Goal: Task Accomplishment & Management: Complete application form

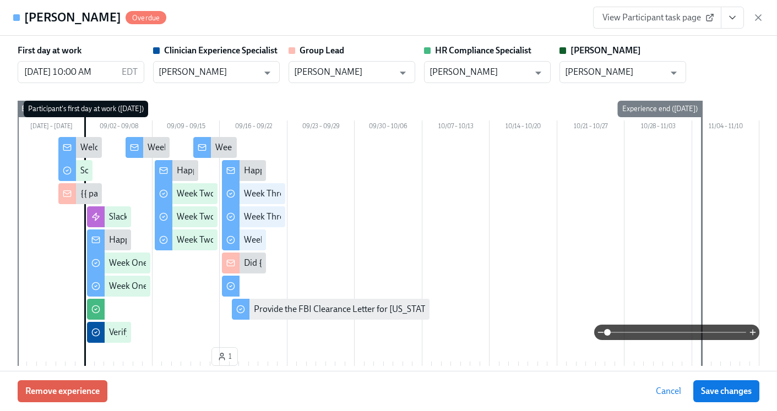
click at [757, 18] on icon "button" at bounding box center [758, 18] width 6 height 6
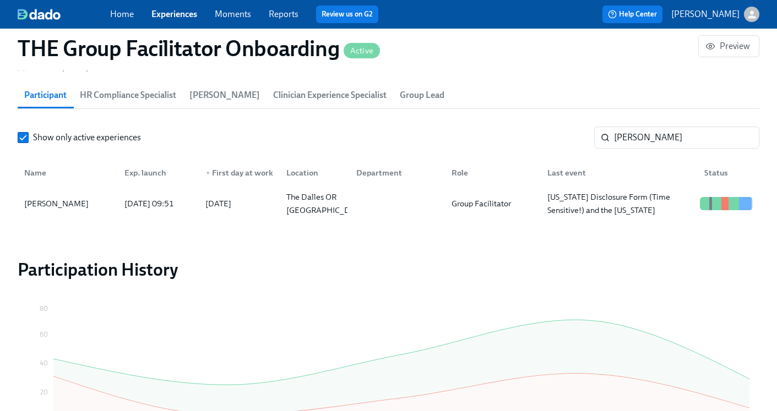
scroll to position [0, 15775]
drag, startPoint x: 668, startPoint y: 140, endPoint x: 462, endPoint y: 139, distance: 205.9
click at [462, 139] on div "Show only active experiences [PERSON_NAME] ​" at bounding box center [388, 138] width 741 height 22
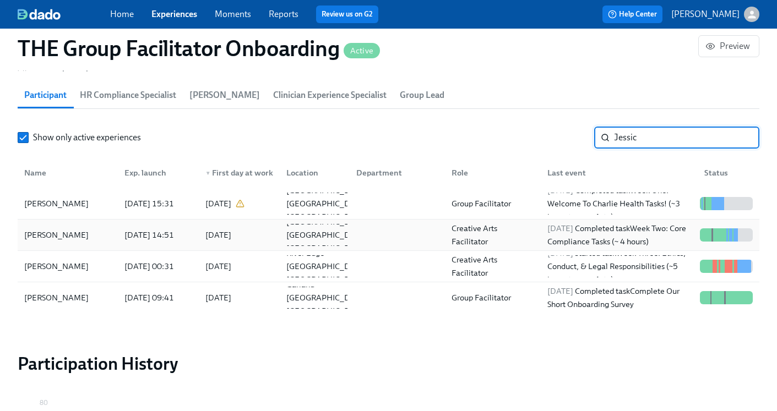
click at [439, 246] on div at bounding box center [395, 235] width 96 height 22
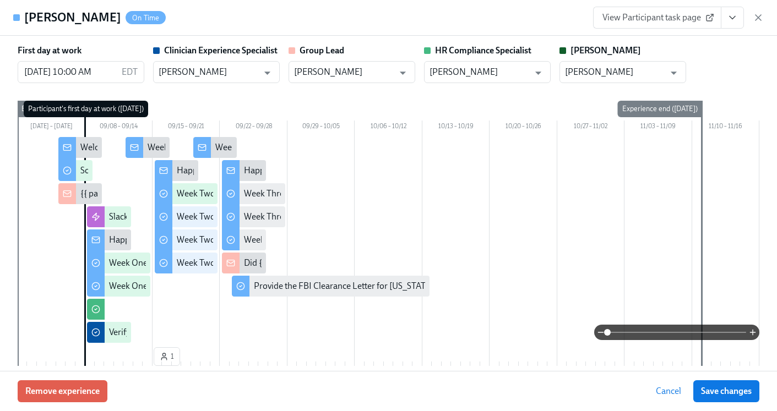
click at [734, 18] on icon "View task page" at bounding box center [732, 17] width 11 height 11
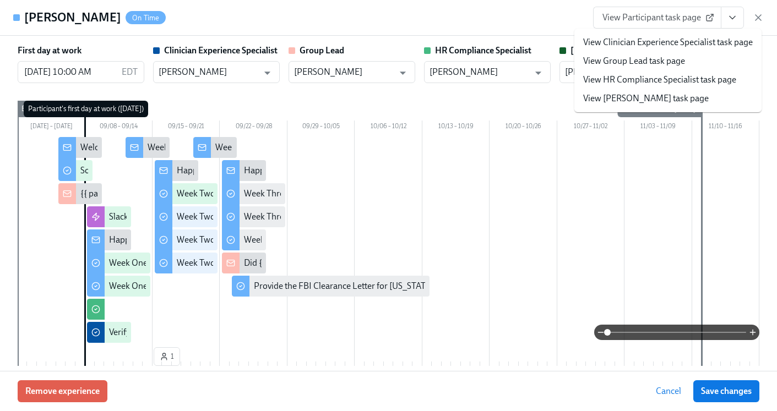
click at [677, 79] on link "View HR Compliance Specialist task page" at bounding box center [659, 80] width 153 height 12
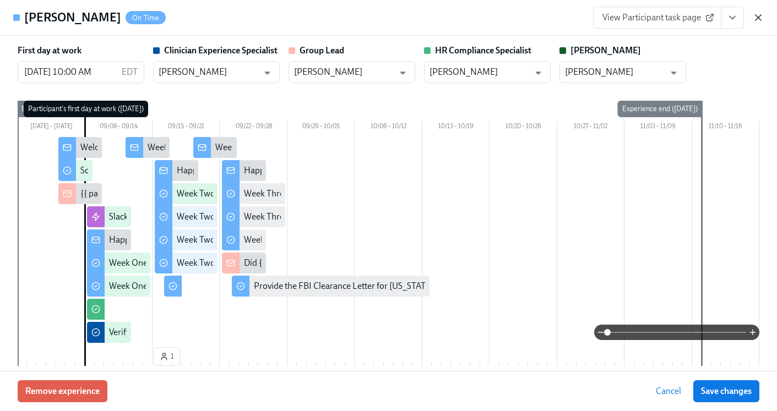
click at [755, 16] on icon "button" at bounding box center [758, 17] width 11 height 11
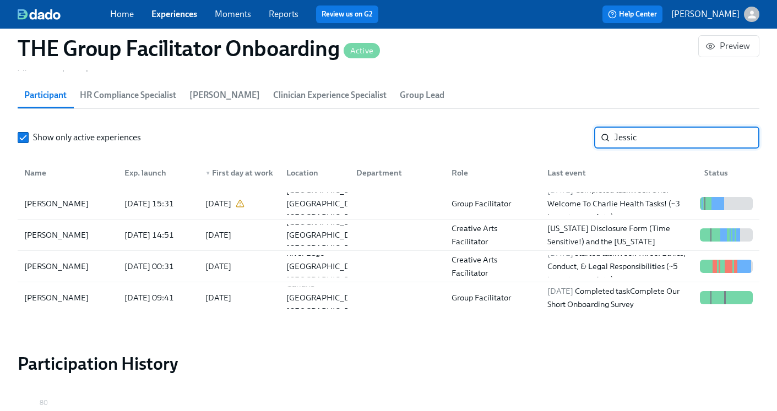
drag, startPoint x: 671, startPoint y: 138, endPoint x: 569, endPoint y: 131, distance: 102.6
click at [569, 131] on div "Show only active experiences [PERSON_NAME] ​" at bounding box center [388, 138] width 741 height 22
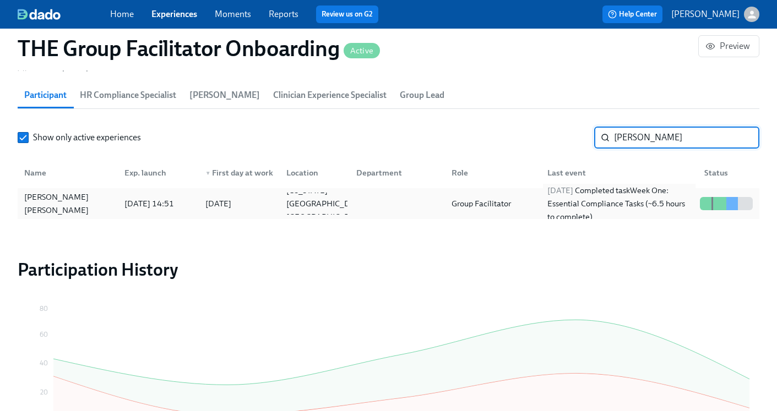
type input "[PERSON_NAME]"
click at [575, 200] on div "[DATE] Completed task Week One: Essential Compliance Tasks (~6.5 hours to compl…" at bounding box center [619, 204] width 152 height 40
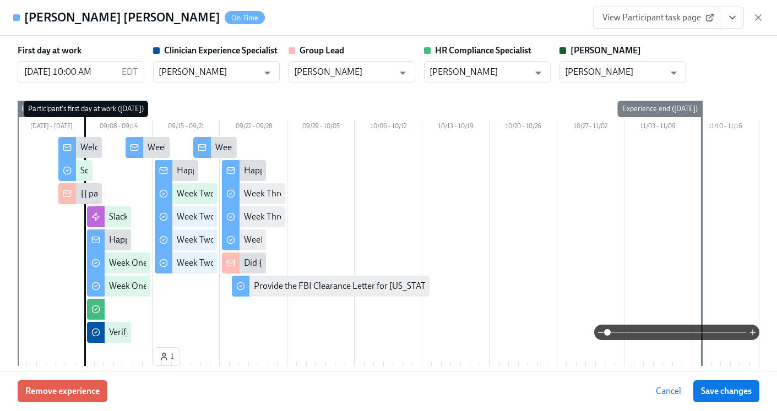
click at [730, 19] on icon "View task page" at bounding box center [732, 17] width 11 height 11
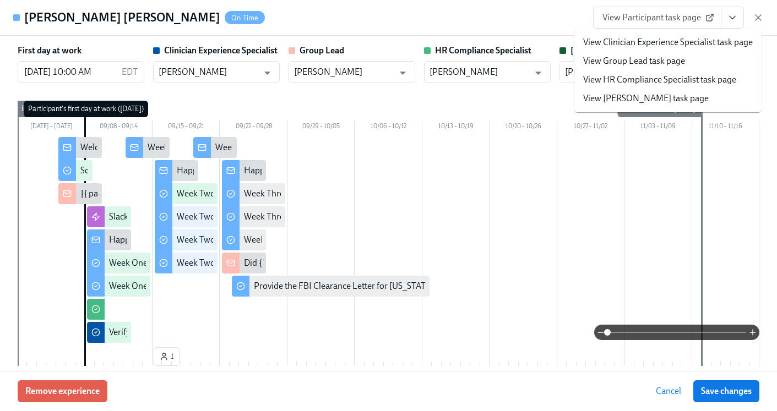
click at [675, 76] on link "View HR Compliance Specialist task page" at bounding box center [659, 80] width 153 height 12
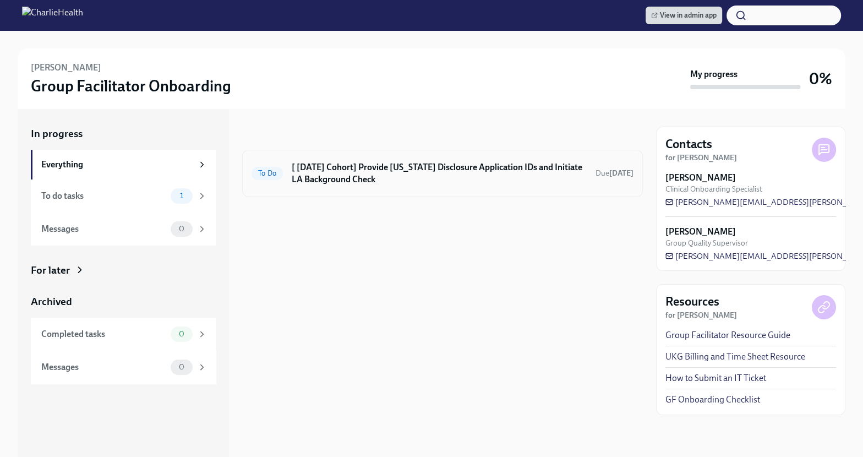
click at [391, 173] on h6 "[ [DATE] Cohort] Provide [US_STATE] Disclosure Application IDs and Initiate LA …" at bounding box center [439, 173] width 295 height 24
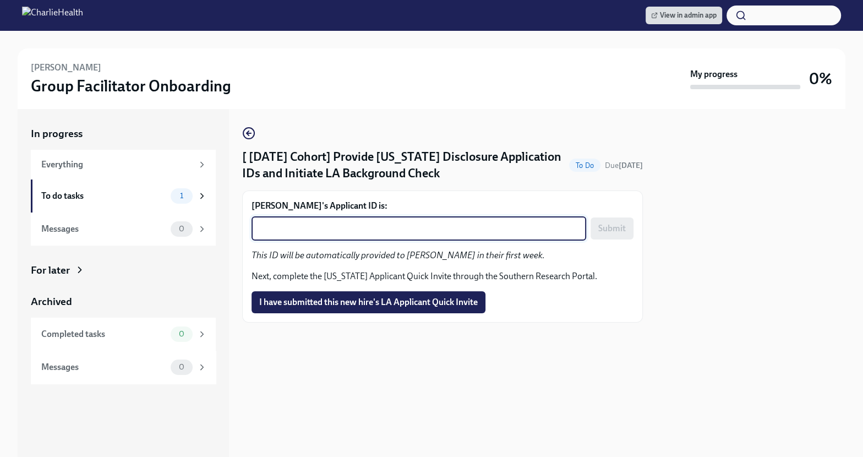
click at [307, 227] on textarea "Jessica Hariwijaya's Applicant ID is:" at bounding box center [418, 228] width 321 height 13
paste textarea "1250471"
type textarea "1250471"
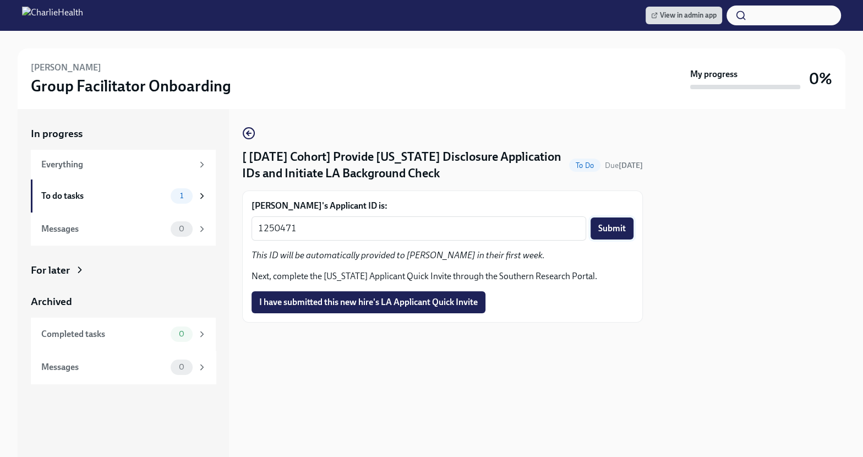
click at [598, 226] on span "Submit" at bounding box center [612, 228] width 28 height 11
click at [380, 307] on span "I have submitted this new hire's LA Applicant Quick Invite" at bounding box center [368, 302] width 219 height 11
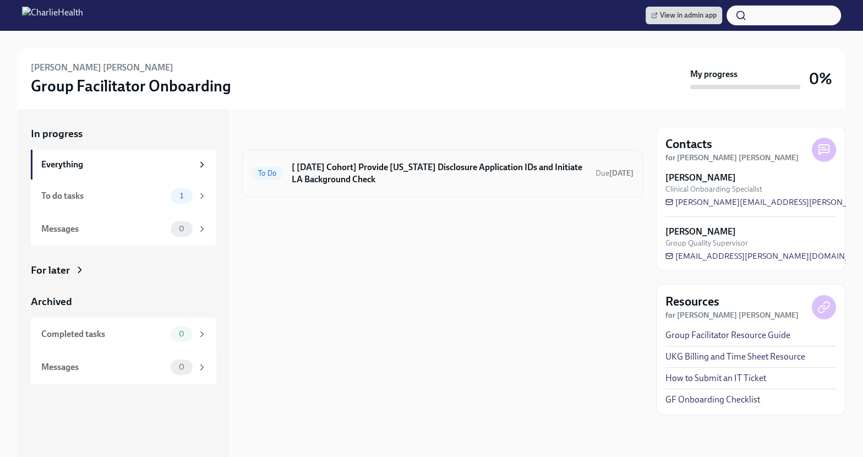
click at [438, 170] on h6 "[ [DATE] Cohort] Provide [US_STATE] Disclosure Application IDs and Initiate LA …" at bounding box center [439, 173] width 295 height 24
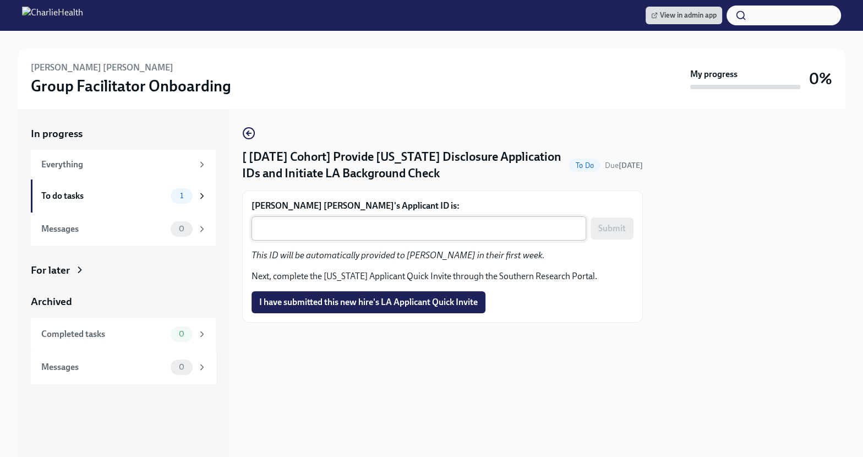
click at [339, 231] on textarea "Elene Garay Nicholas's Applicant ID is:" at bounding box center [418, 228] width 321 height 13
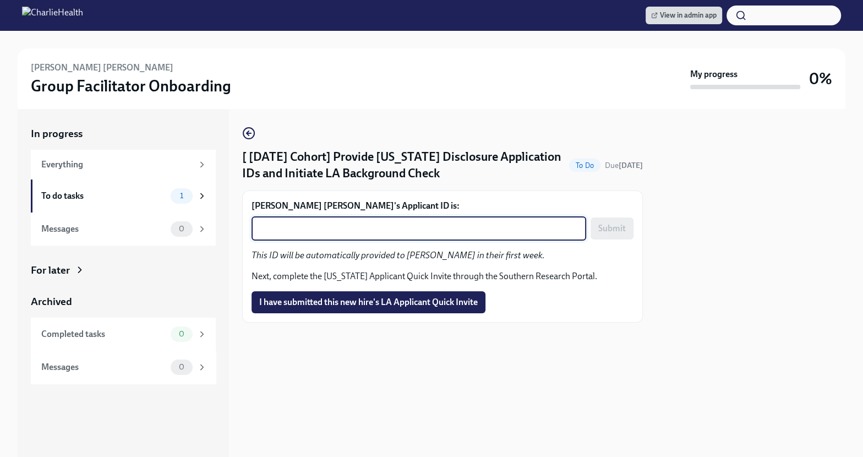
paste textarea "1250491"
type textarea "1250491"
click at [625, 223] on span "Submit" at bounding box center [612, 228] width 28 height 11
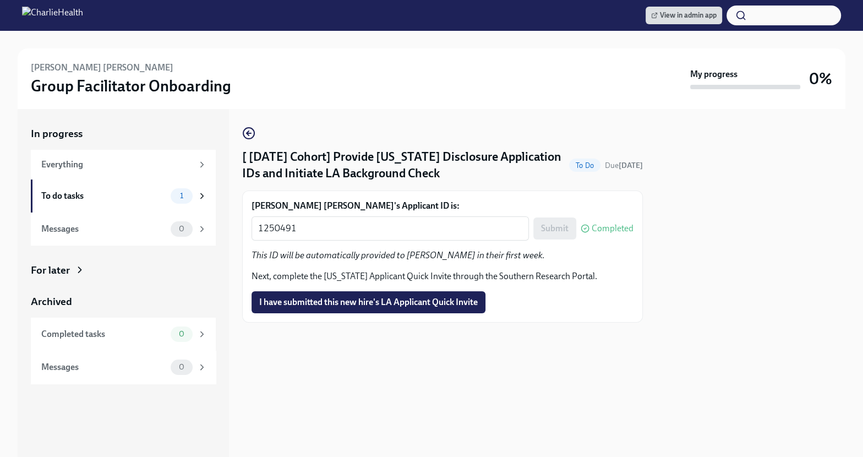
click at [451, 289] on div "Elene Garay Nicholas's Applicant ID is: 1250491 x ​ Submit Completed This ID wi…" at bounding box center [443, 256] width 382 height 113
click at [451, 303] on span "I have submitted this new hire's LA Applicant Quick Invite" at bounding box center [368, 302] width 219 height 11
